Goal: Find specific page/section: Find specific page/section

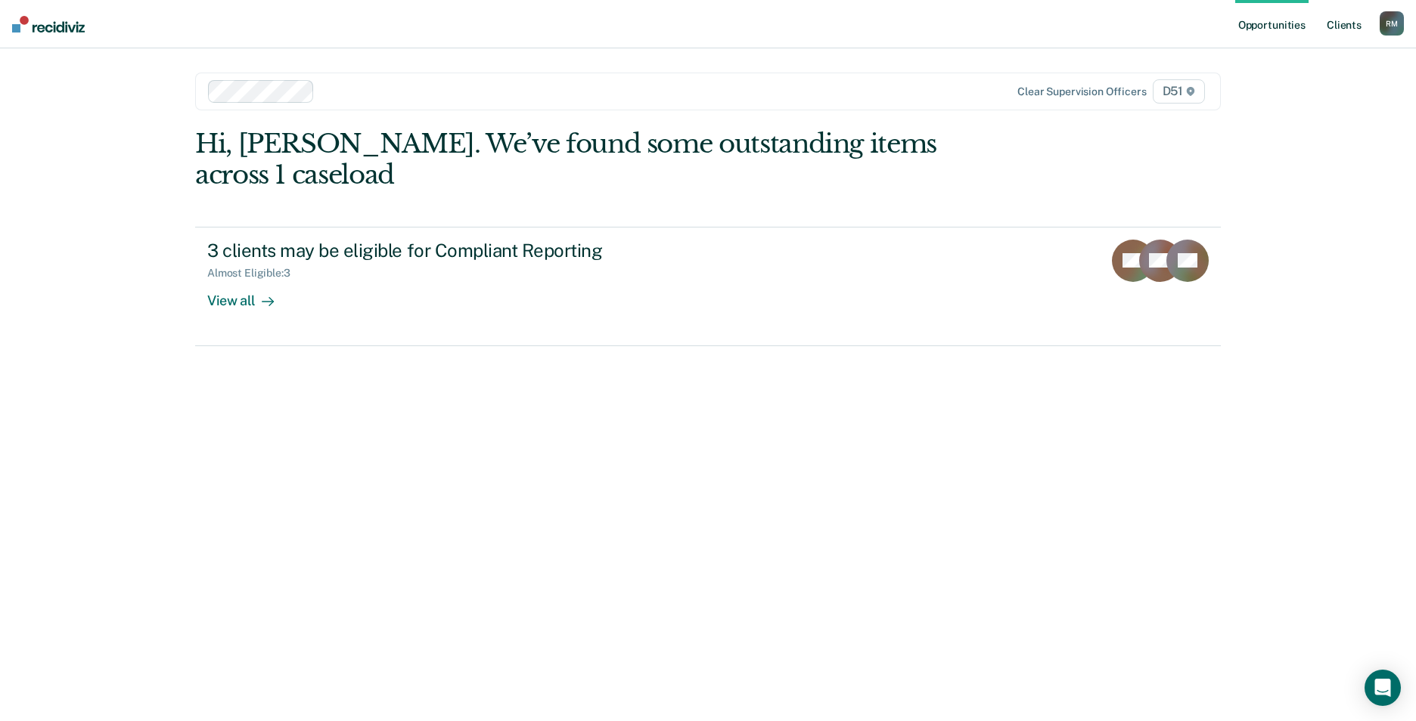
click at [1338, 26] on link "Client s" at bounding box center [1343, 24] width 41 height 48
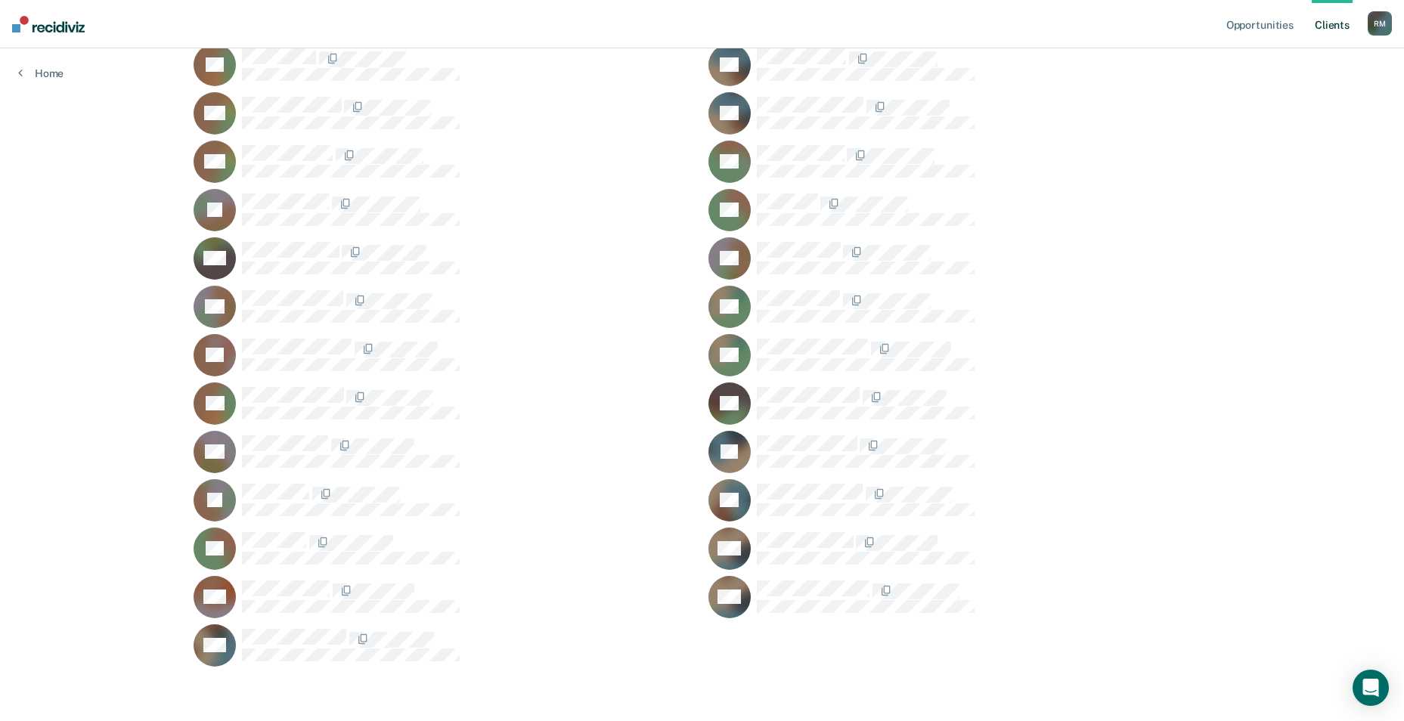
scroll to position [867, 0]
